Goal: Task Accomplishment & Management: Use online tool/utility

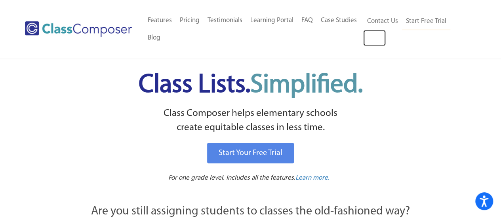
click at [377, 36] on link "Log In" at bounding box center [374, 38] width 23 height 16
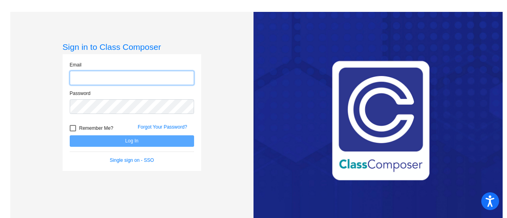
type input "[EMAIL_ADDRESS][PERSON_NAME][PERSON_NAME][DOMAIN_NAME]"
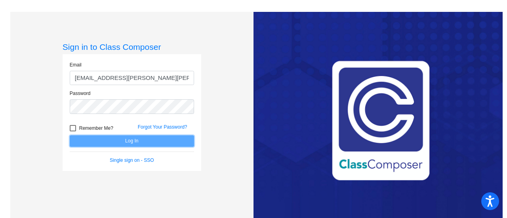
click at [134, 142] on button "Log In" at bounding box center [132, 140] width 124 height 11
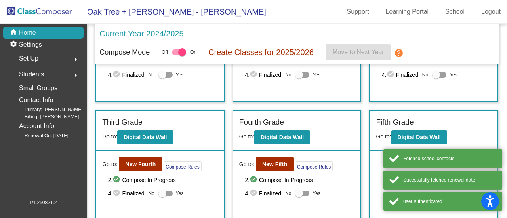
scroll to position [80, 0]
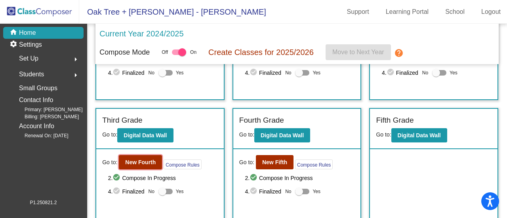
click at [137, 163] on b "New Fourth" at bounding box center [140, 162] width 30 height 6
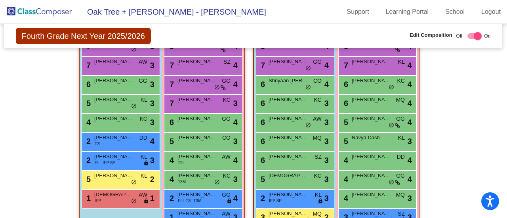
scroll to position [813, 0]
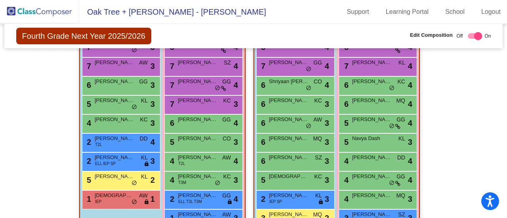
click at [474, 71] on div "Hallway - Hallway Class picture_as_pdf Add Student First Name Last Name Student…" at bounding box center [253, 2] width 486 height 1029
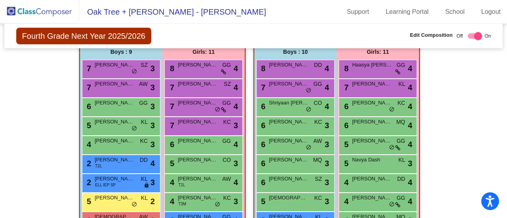
scroll to position [807, 0]
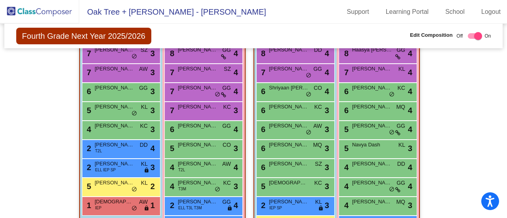
click at [127, 143] on span "[PERSON_NAME]" at bounding box center [115, 145] width 40 height 8
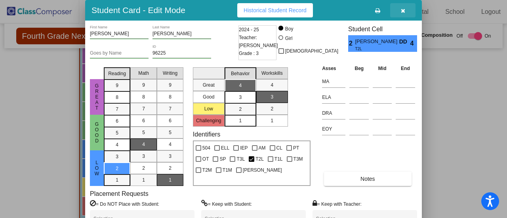
click at [400, 9] on icon "button" at bounding box center [402, 11] width 4 height 6
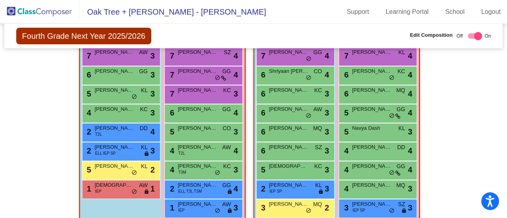
scroll to position [822, 0]
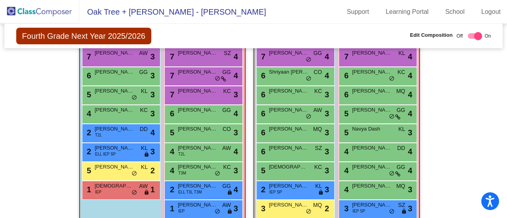
click at [395, 203] on div "3 [PERSON_NAME] IEP SP SZ lock do_not_disturb_alt 3" at bounding box center [378, 208] width 76 height 16
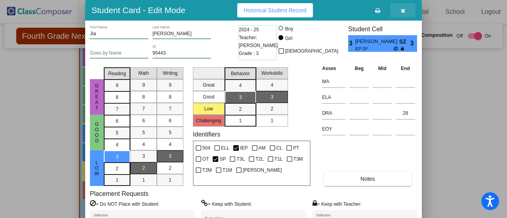
click at [402, 9] on icon "button" at bounding box center [402, 11] width 4 height 6
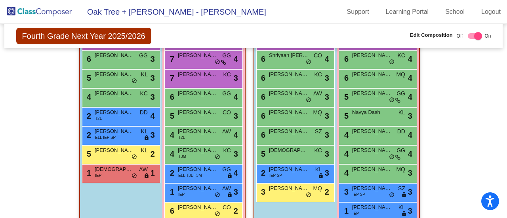
scroll to position [839, 0]
click at [119, 153] on span "[PERSON_NAME]" at bounding box center [115, 150] width 40 height 8
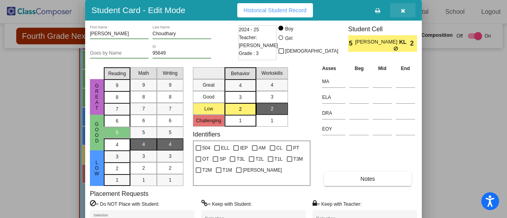
click at [405, 9] on button "button" at bounding box center [402, 10] width 25 height 14
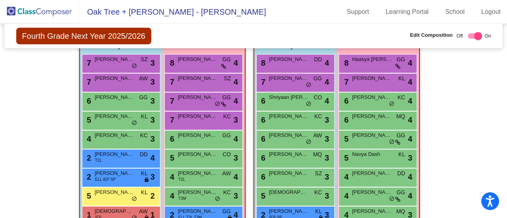
scroll to position [797, 0]
click at [459, 147] on div "Hallway - Hallway Class picture_as_pdf Add Student First Name Last Name Student…" at bounding box center [253, 18] width 486 height 1029
click at [109, 122] on div "5 [PERSON_NAME] [PERSON_NAME] lock do_not_disturb_alt 3" at bounding box center [120, 120] width 76 height 16
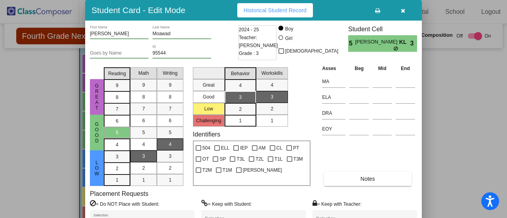
click at [403, 9] on icon "button" at bounding box center [402, 11] width 4 height 6
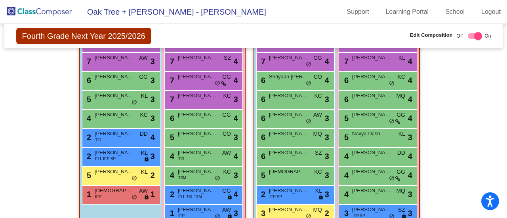
scroll to position [818, 0]
